Goal: Transaction & Acquisition: Obtain resource

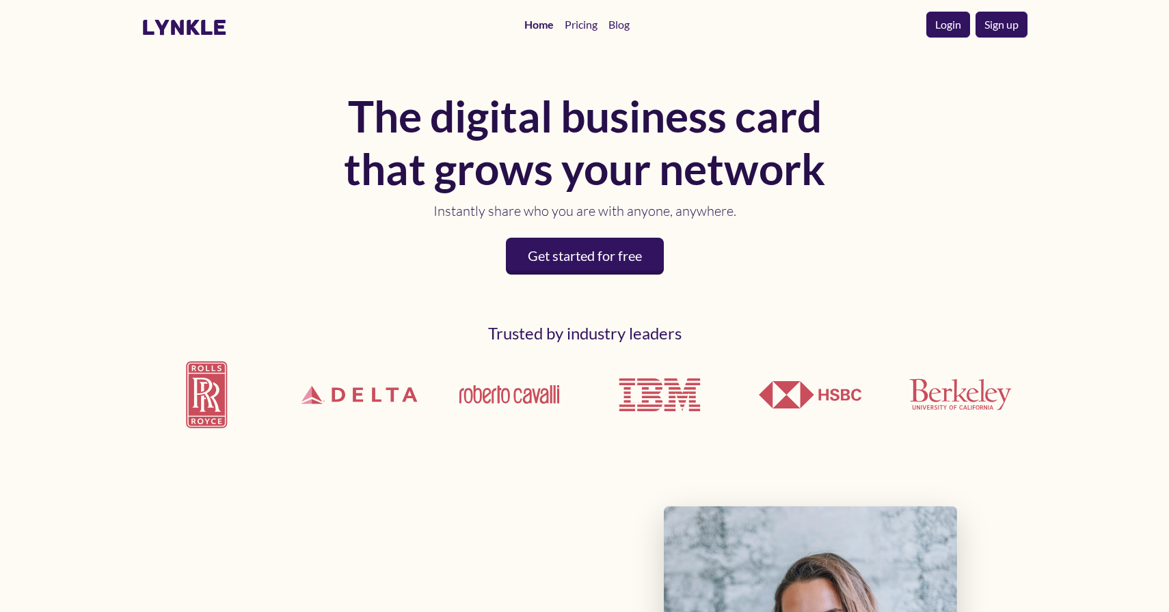
click at [942, 25] on link "Login" at bounding box center [948, 25] width 44 height 26
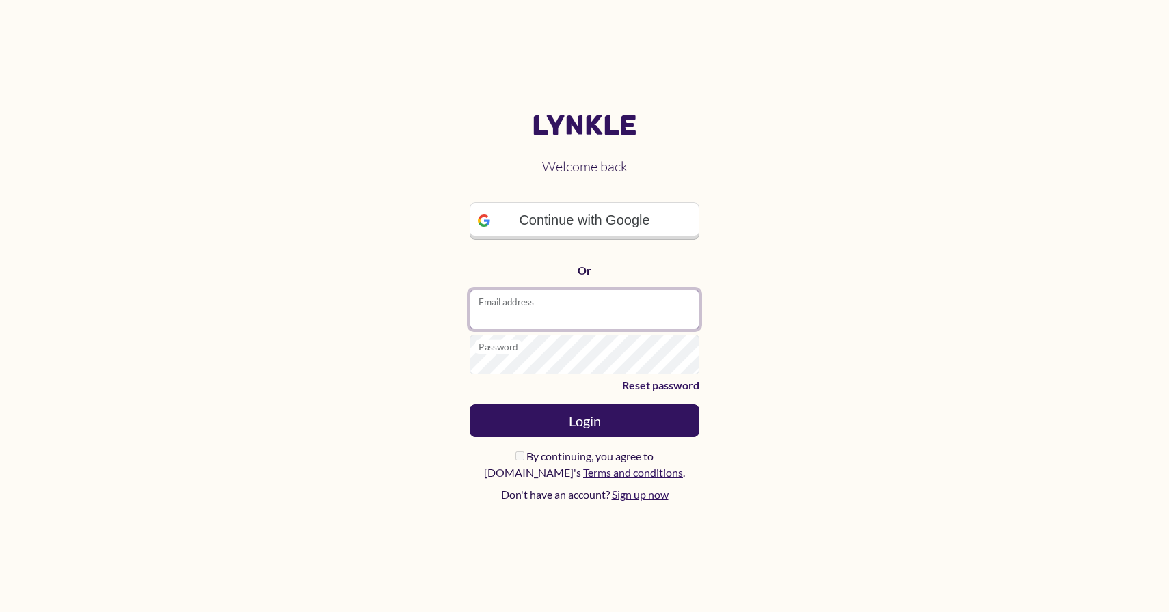
click at [559, 303] on input "Email address" at bounding box center [585, 310] width 230 height 40
click at [824, 282] on main "Lynkle Welcome back Continue with Google Or Email address Password Reset passwo…" at bounding box center [584, 306] width 1169 height 612
click at [892, 324] on main "Lynkle Welcome back Continue with Google Or Email address Password Reset passwo…" at bounding box center [584, 306] width 1169 height 612
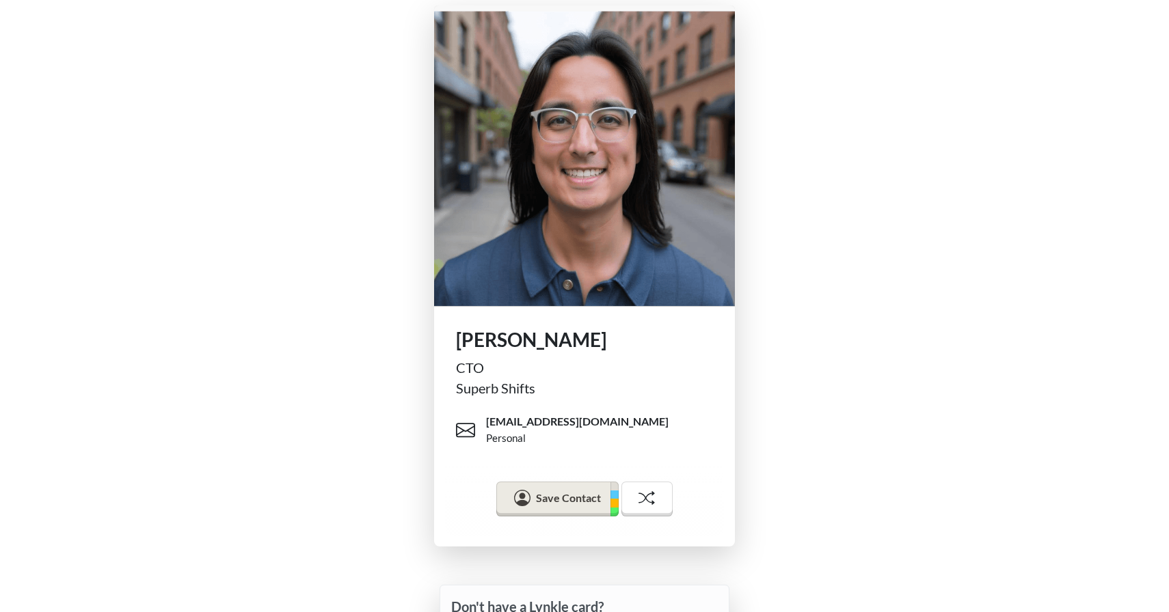
scroll to position [146, 0]
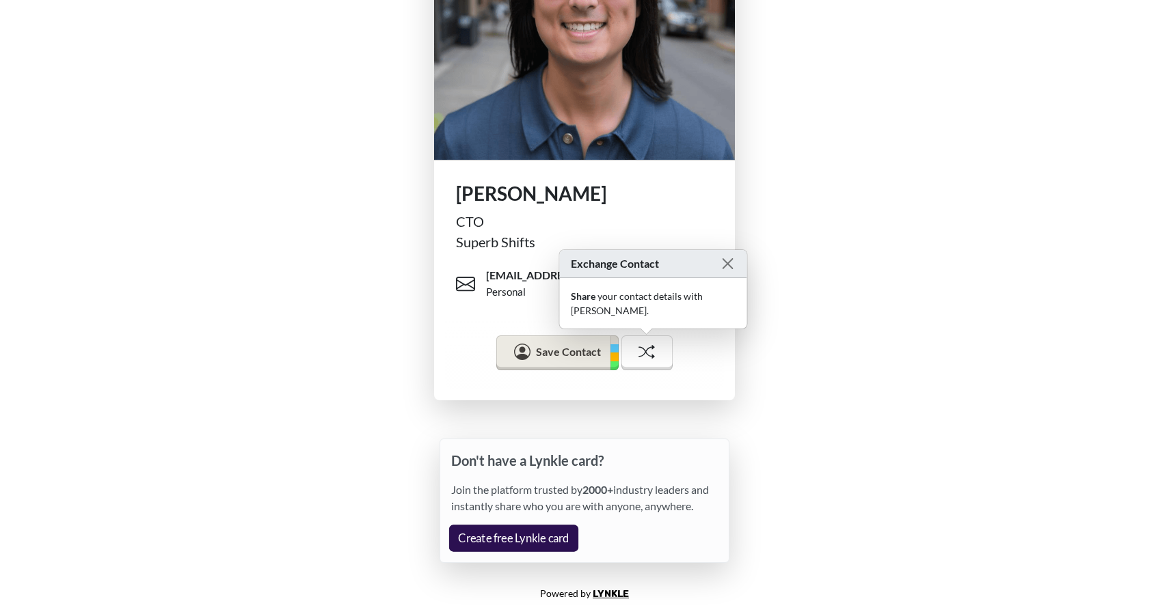
click at [489, 535] on link "Create free Lynkle card" at bounding box center [513, 538] width 129 height 27
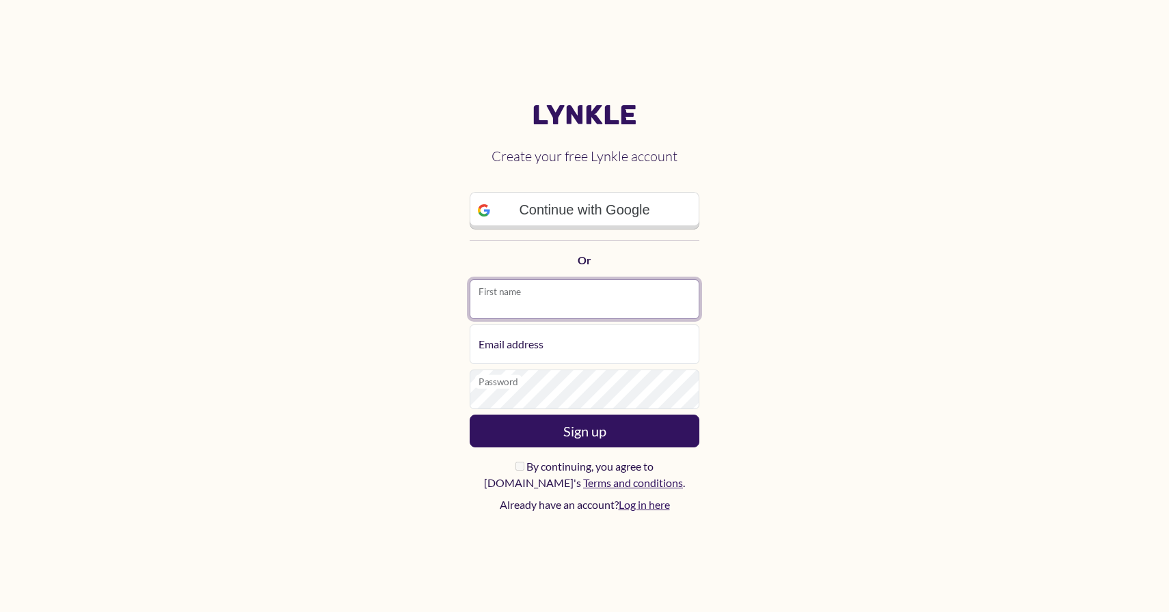
click at [550, 306] on input "First name" at bounding box center [585, 300] width 230 height 40
click at [897, 415] on main "Lynkle Create your free Lynkle account Continue with Google Or First name Email…" at bounding box center [584, 306] width 1169 height 612
click at [813, 418] on main "Lynkle Create your free Lynkle account Continue with Google Or First name Email…" at bounding box center [584, 306] width 1169 height 612
click at [928, 513] on main "Lynkle Create your free Lynkle account Continue with Google Or First name Email…" at bounding box center [584, 306] width 1169 height 612
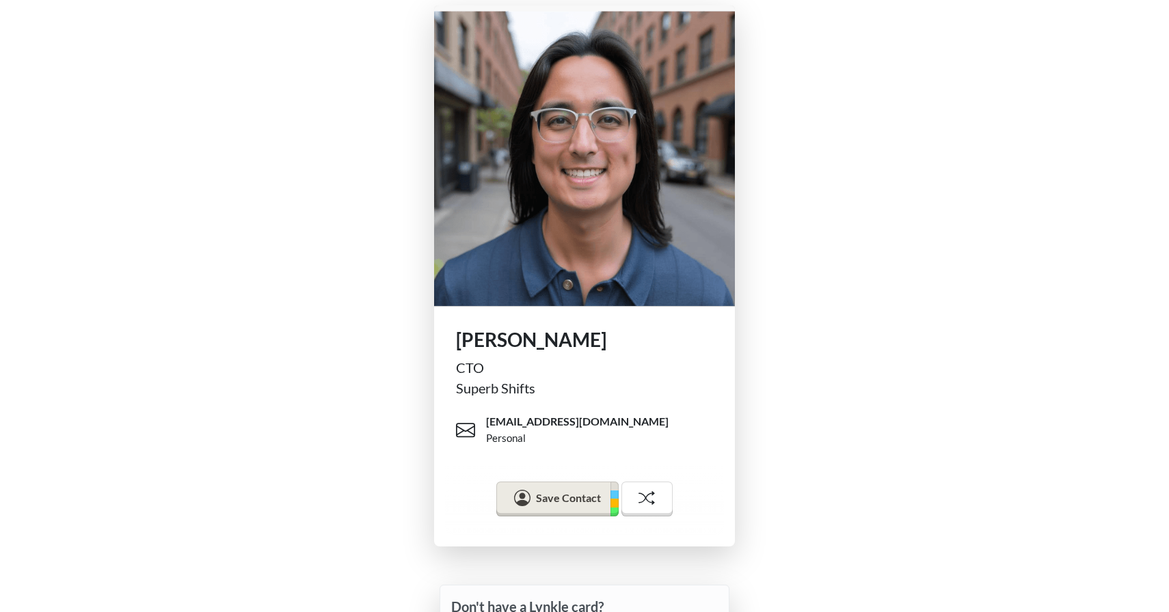
click at [903, 373] on div "[PERSON_NAME] CTO Superb Shifts [EMAIL_ADDRESS][DOMAIN_NAME] Personal Save Cont…" at bounding box center [584, 276] width 1169 height 552
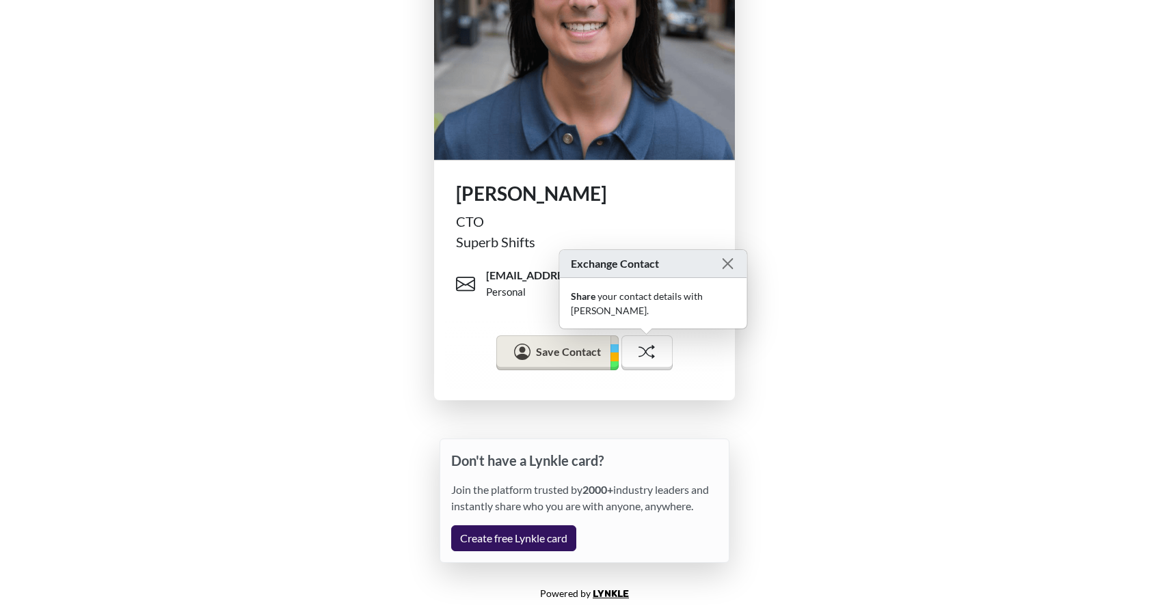
click at [902, 373] on div "[PERSON_NAME] CTO Superb Shifts [EMAIL_ADDRESS][DOMAIN_NAME] Personal Save Cont…" at bounding box center [584, 130] width 1169 height 552
click at [822, 377] on div "[PERSON_NAME] CTO Superb Shifts [EMAIL_ADDRESS][DOMAIN_NAME] Personal Save Cont…" at bounding box center [584, 130] width 1169 height 552
